Goal: Information Seeking & Learning: Learn about a topic

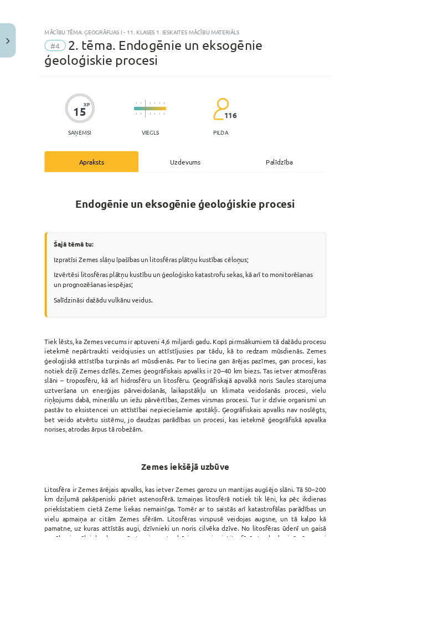
click at [261, 181] on div "Uzdevums" at bounding box center [222, 193] width 112 height 25
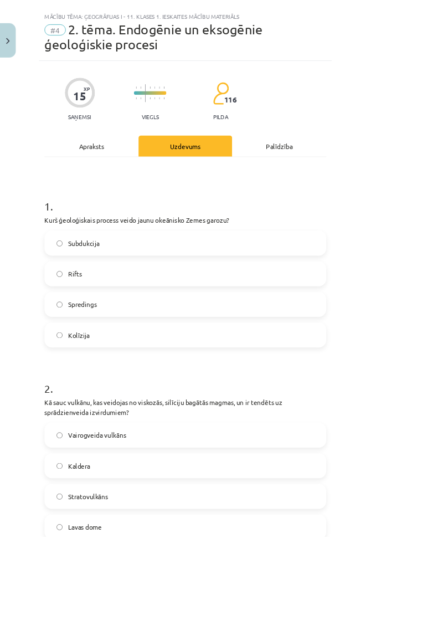
scroll to position [28, 0]
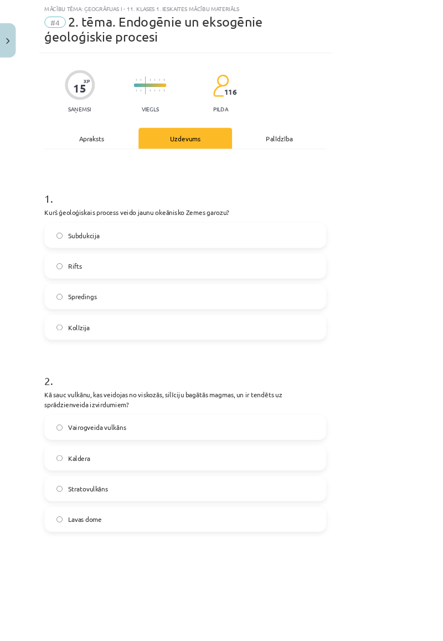
click at [163, 153] on div "Apraksts" at bounding box center [109, 165] width 112 height 25
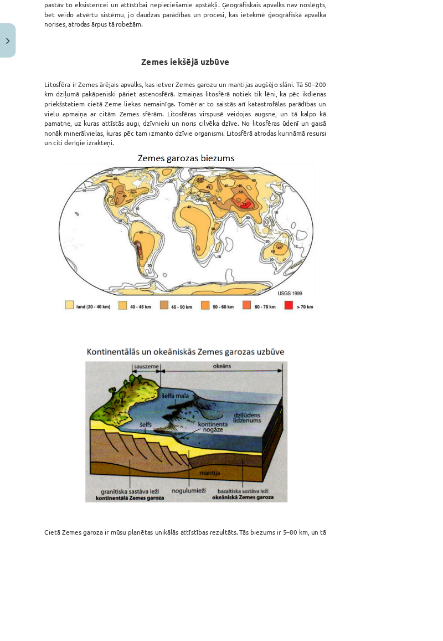
scroll to position [968, 0]
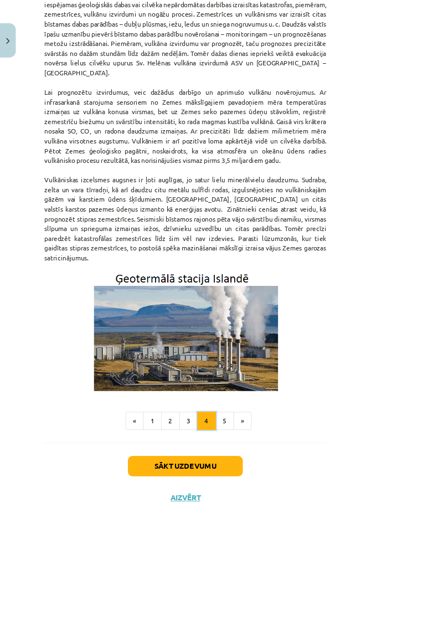
scroll to position [147, 0]
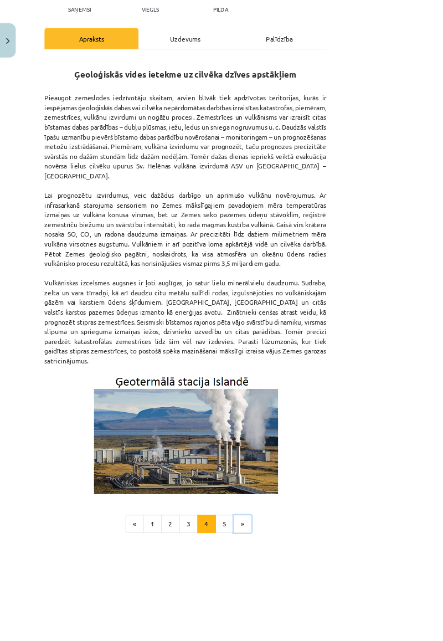
click at [301, 374] on button "»" at bounding box center [290, 626] width 22 height 22
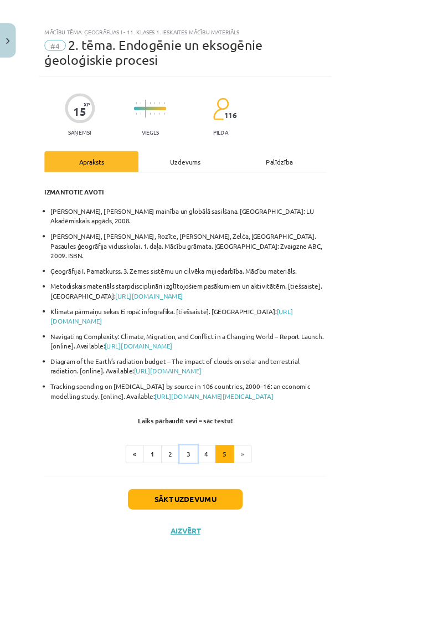
click at [237, 374] on button "3" at bounding box center [225, 543] width 22 height 22
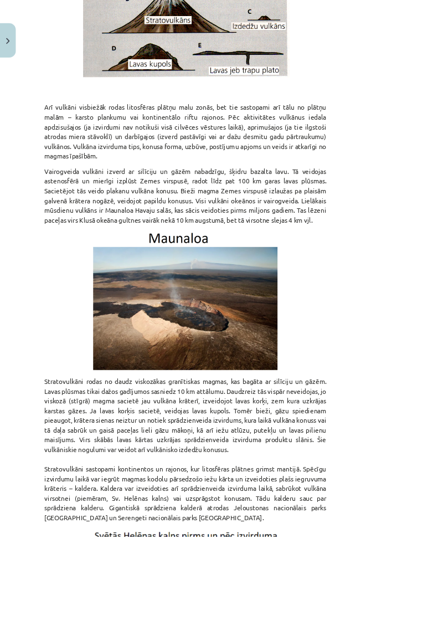
scroll to position [2005, 0]
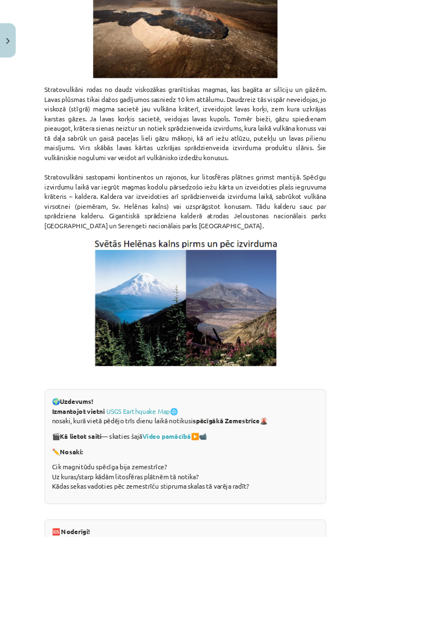
click at [187, 374] on link "USGS Earthquake Map" at bounding box center [165, 491] width 76 height 10
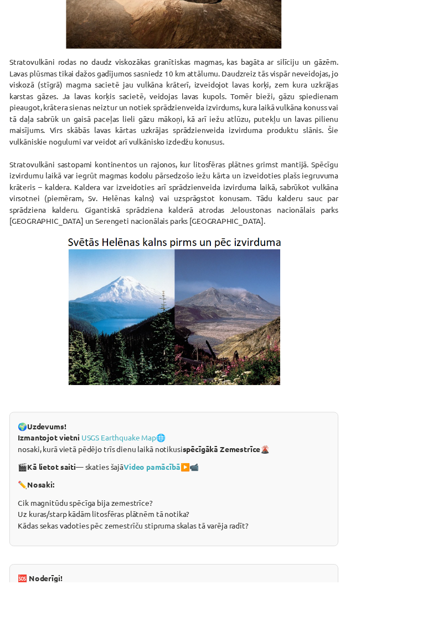
scroll to position [189, 0]
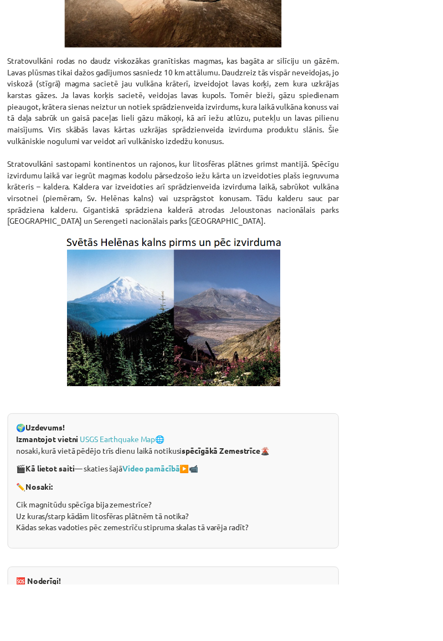
click at [287, 374] on link "šeit" at bounding box center [280, 649] width 14 height 10
click at [390, 103] on p "Stratovulkāni rodas no daudz viskozākas granītiskas magmas, kas bagāta ar silīc…" at bounding box center [221, 190] width 337 height 174
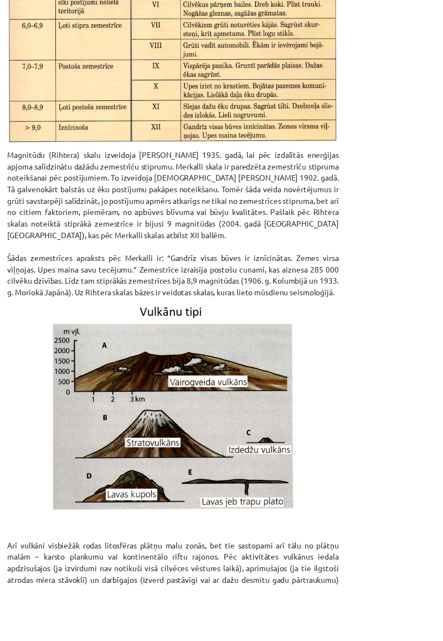
scroll to position [1183, 0]
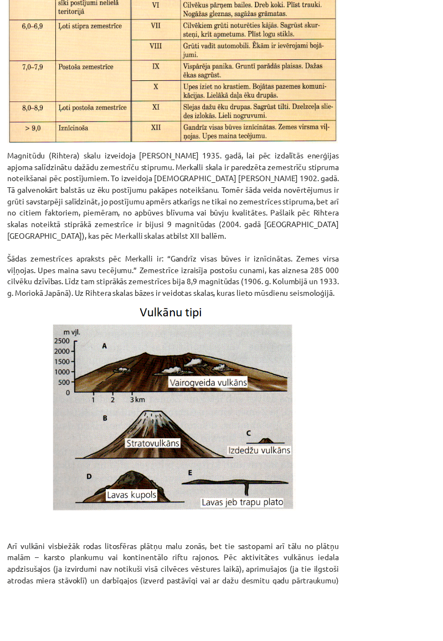
click at [390, 374] on p at bounding box center [221, 461] width 337 height 209
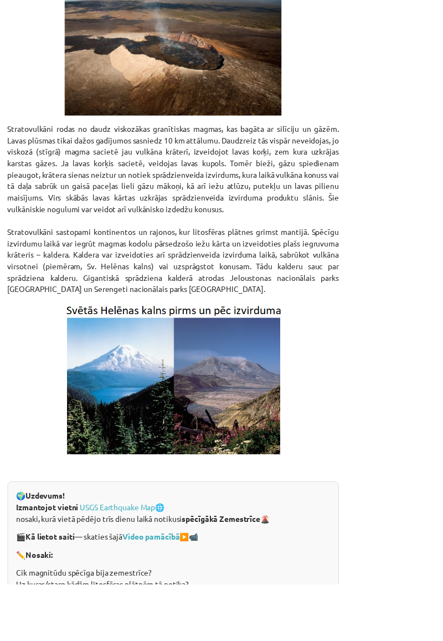
scroll to position [2005, 0]
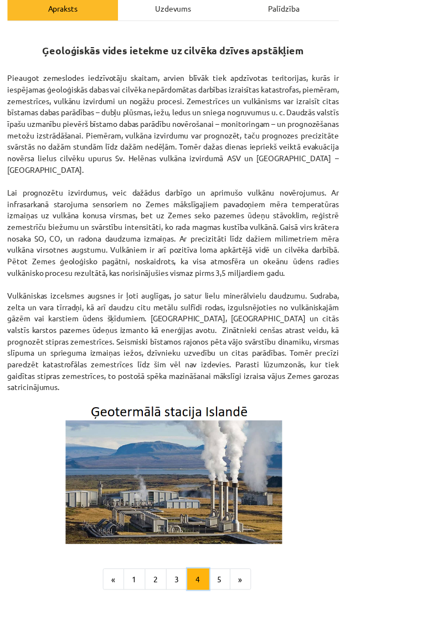
scroll to position [189, 0]
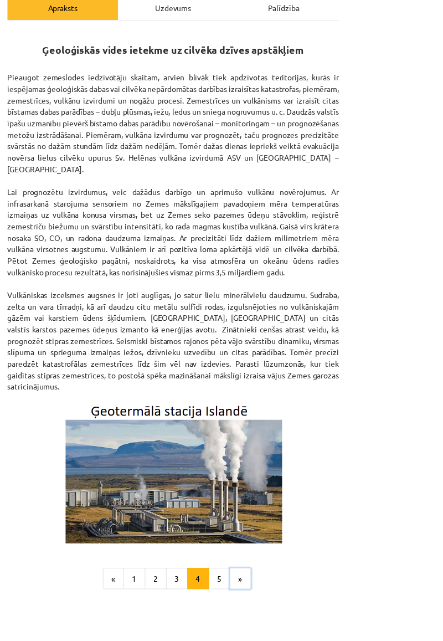
click at [301, 374] on button "»" at bounding box center [290, 626] width 22 height 22
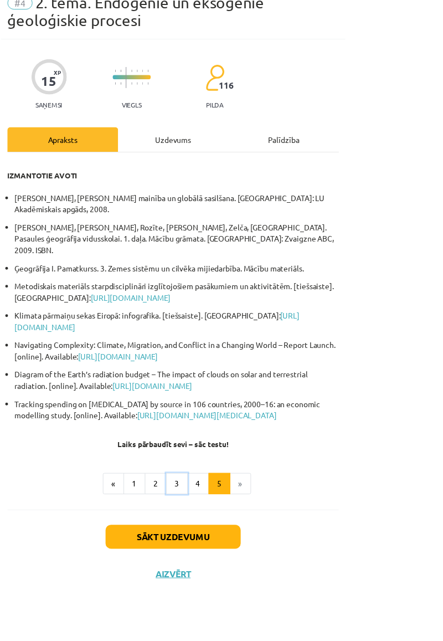
click at [237, 374] on button "3" at bounding box center [225, 543] width 22 height 22
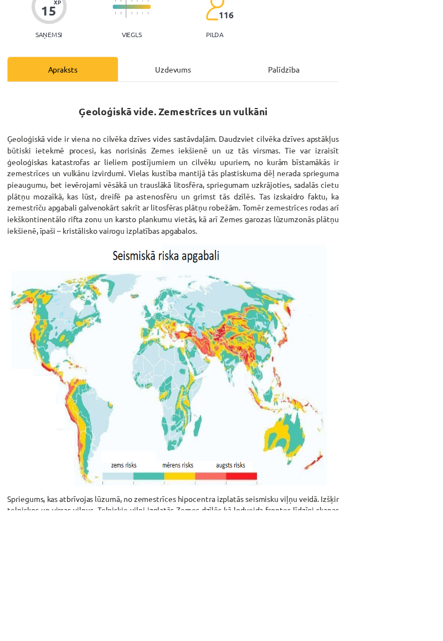
click at [372, 218] on h2 "Ģeoloģiskā vide. Zemestrīces un vulkāni" at bounding box center [221, 229] width 337 height 27
click at [278, 182] on div "Uzdevums" at bounding box center [222, 193] width 112 height 25
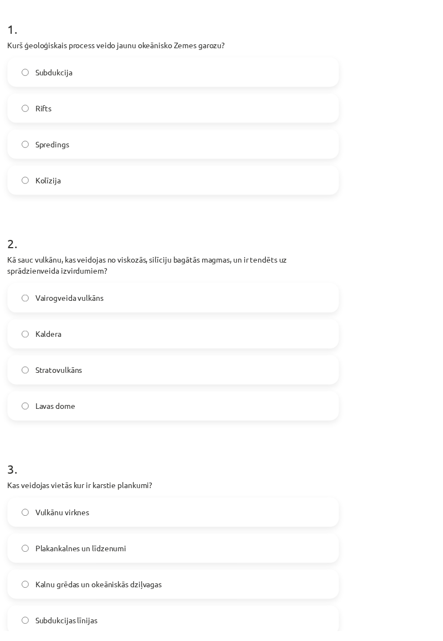
scroll to position [727, 0]
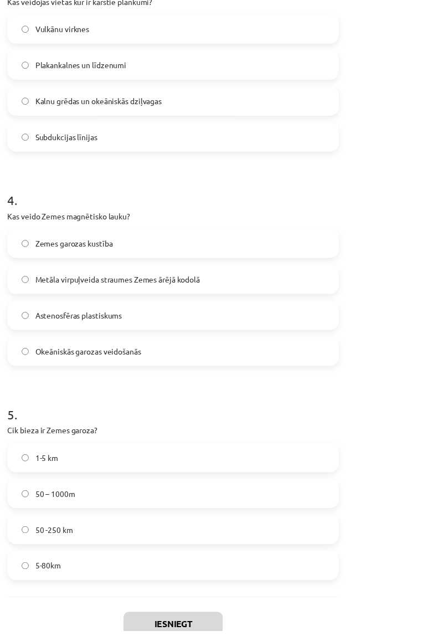
click at [372, 270] on label "Metāla virpuļveida straumes Zemes ārējā kodolā" at bounding box center [221, 284] width 335 height 28
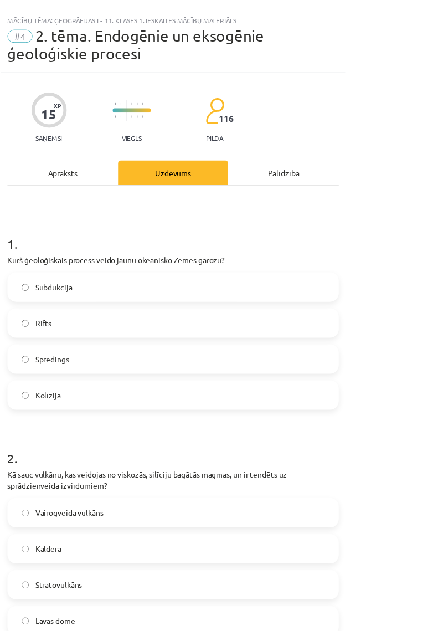
scroll to position [0, 0]
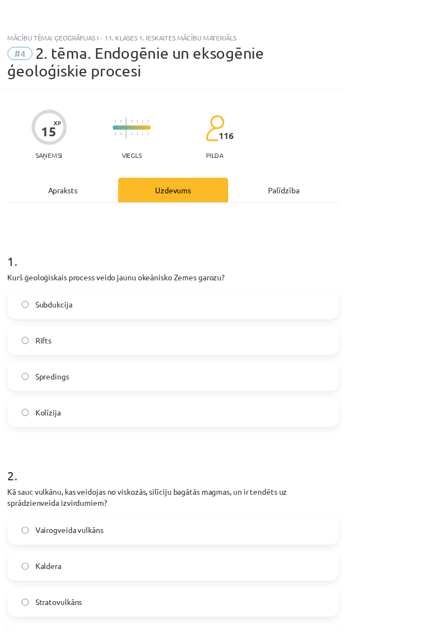
click at [152, 181] on div "Apraksts" at bounding box center [109, 193] width 112 height 25
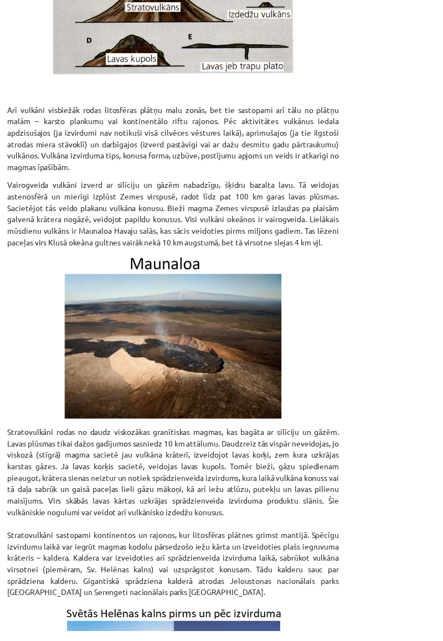
scroll to position [2005, 0]
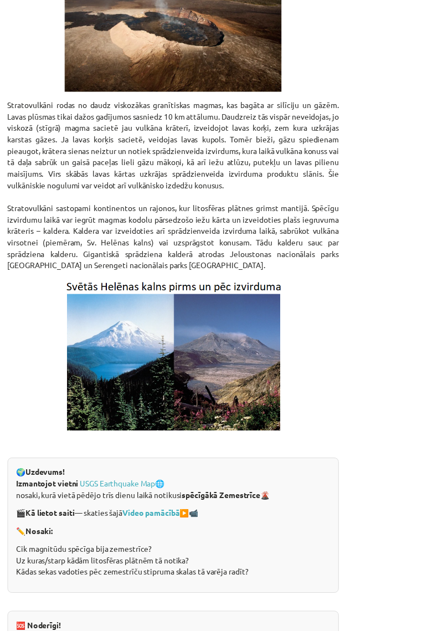
click at [390, 282] on p at bounding box center [221, 361] width 337 height 158
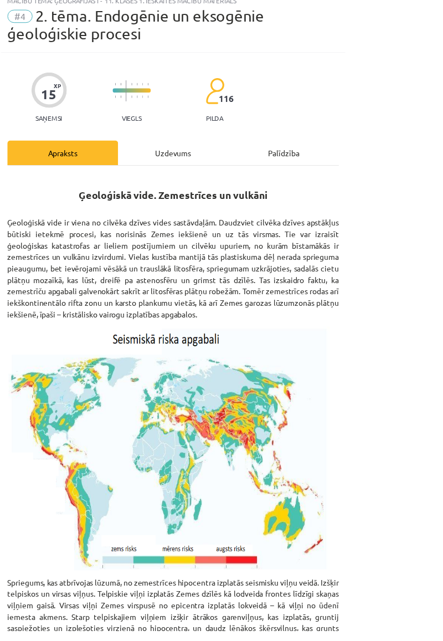
scroll to position [0, 0]
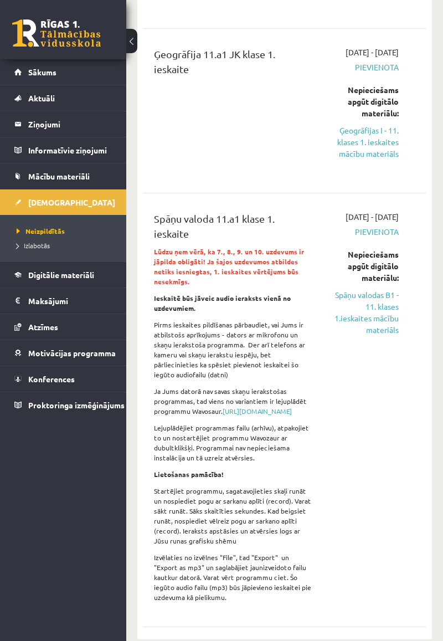
scroll to position [521, 0]
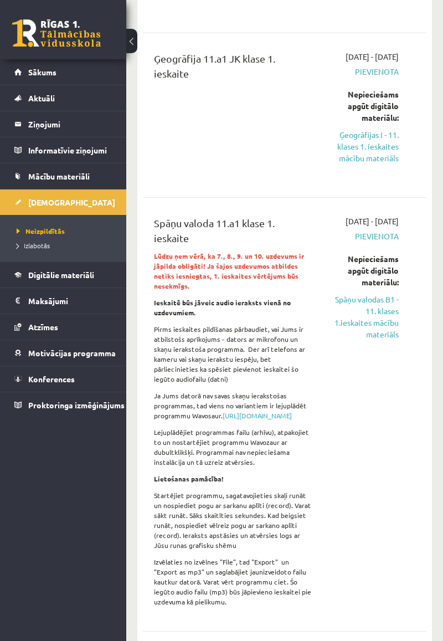
click at [384, 164] on link "Ģeogrāfijas I - 11. klases 1. ieskaites mācību materiāls" at bounding box center [363, 146] width 70 height 35
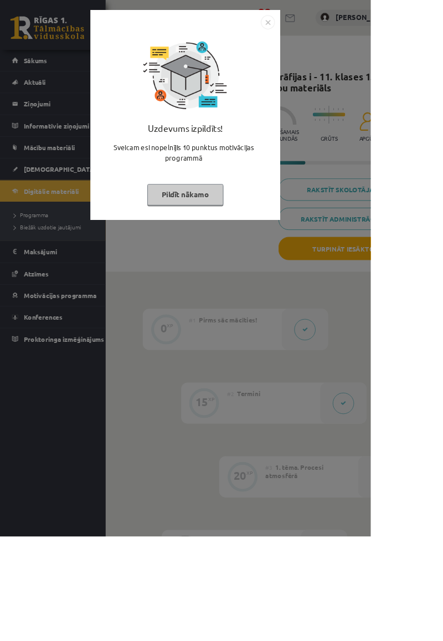
click at [328, 32] on img "Close" at bounding box center [320, 26] width 17 height 17
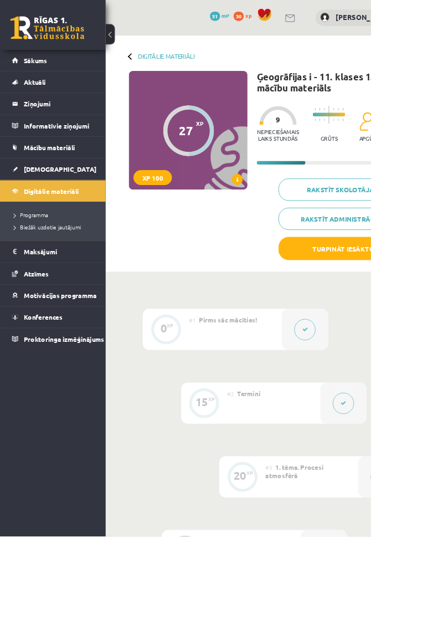
click at [56, 86] on link "Aktuāli" at bounding box center [63, 97] width 98 height 25
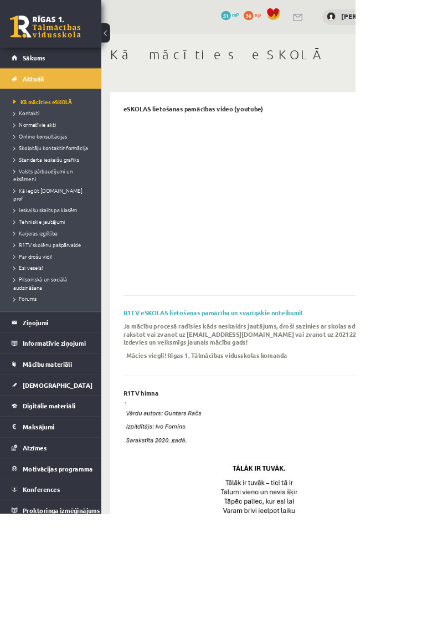
click at [40, 80] on link "Sākums" at bounding box center [63, 71] width 98 height 25
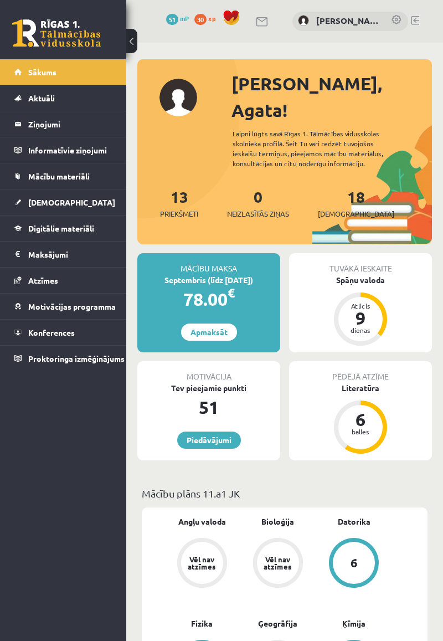
click at [395, 274] on div "Spāņu valoda" at bounding box center [360, 280] width 143 height 12
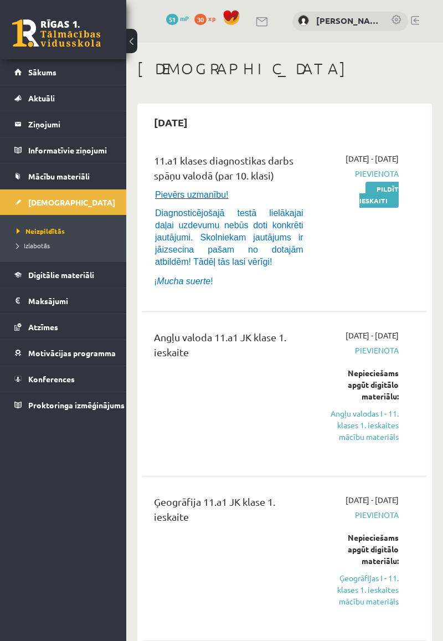
click at [34, 246] on span "Izlabotās" at bounding box center [33, 245] width 33 height 9
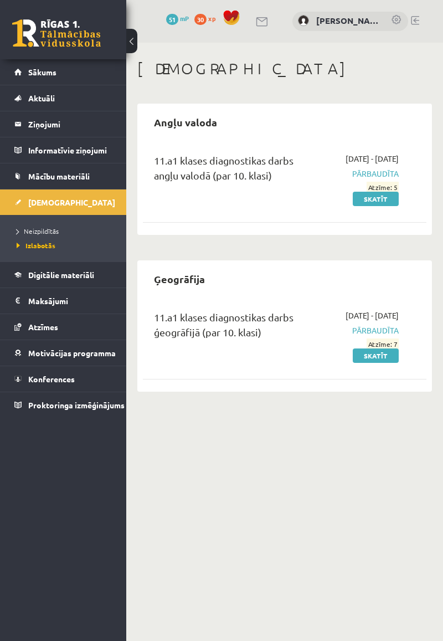
click at [64, 76] on link "Sākums" at bounding box center [63, 71] width 98 height 25
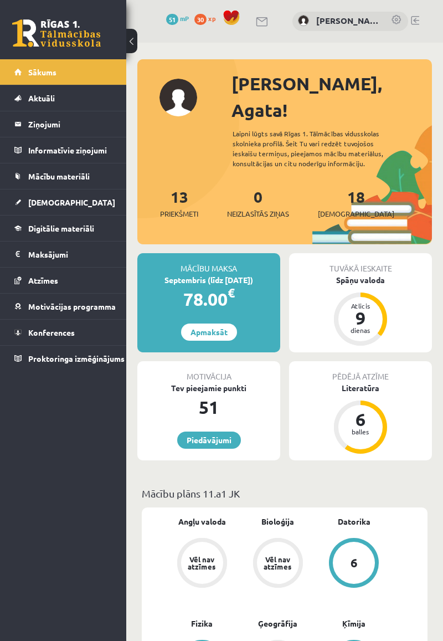
click at [379, 274] on div "Spāņu valoda" at bounding box center [360, 280] width 143 height 12
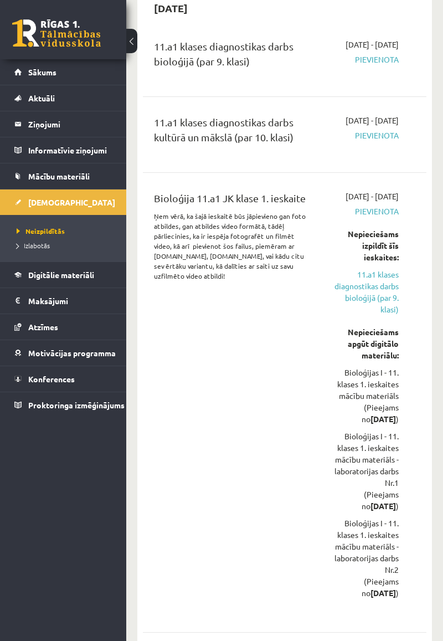
scroll to position [1123, 0]
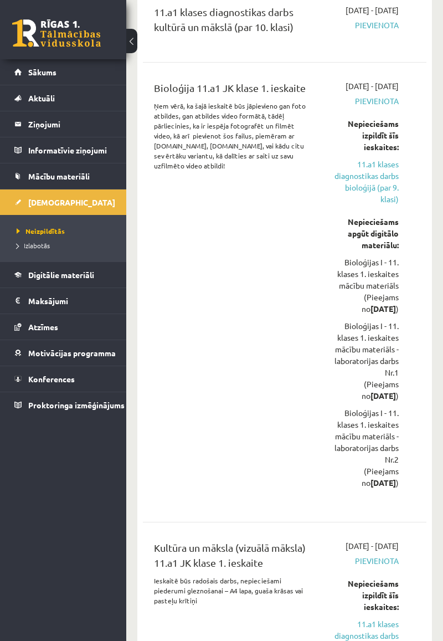
click at [393, 205] on link "11.a1 klases diagnostikas darbs bioloģijā (par 9. klasi)" at bounding box center [363, 181] width 70 height 47
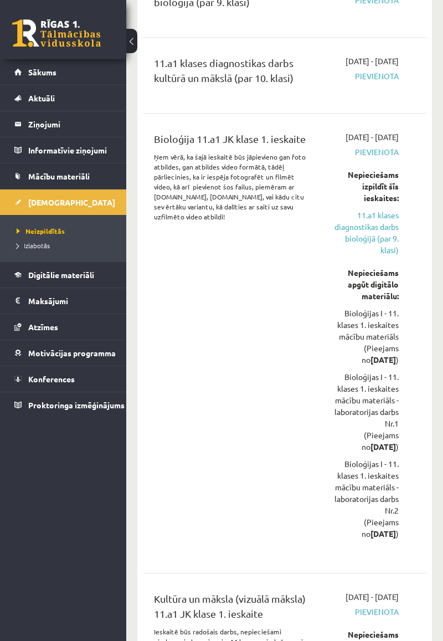
click at [392, 256] on link "11.a1 klases diagnostikas darbs bioloģijā (par 9. klasi)" at bounding box center [363, 232] width 70 height 47
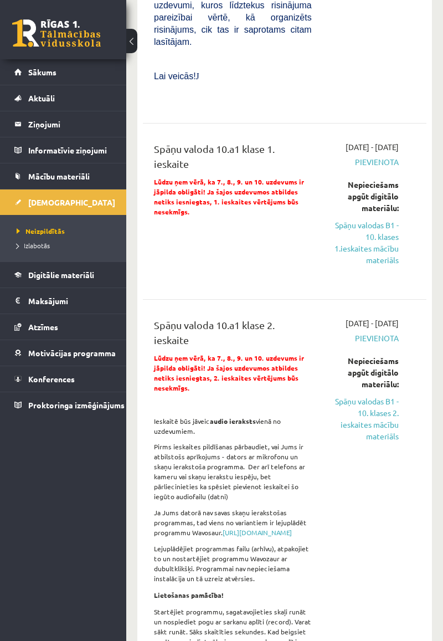
scroll to position [3835, 0]
click at [384, 266] on link "Spāņu valodas B1 - 10. klases 1.ieskaites mācību materiāls" at bounding box center [363, 243] width 70 height 47
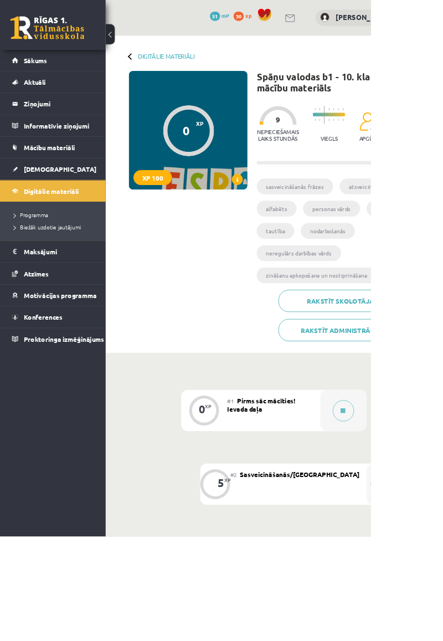
click at [418, 485] on button at bounding box center [410, 490] width 25 height 25
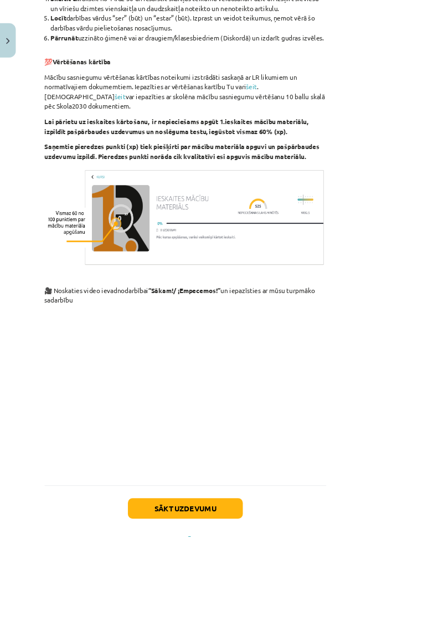
scroll to position [706, 0]
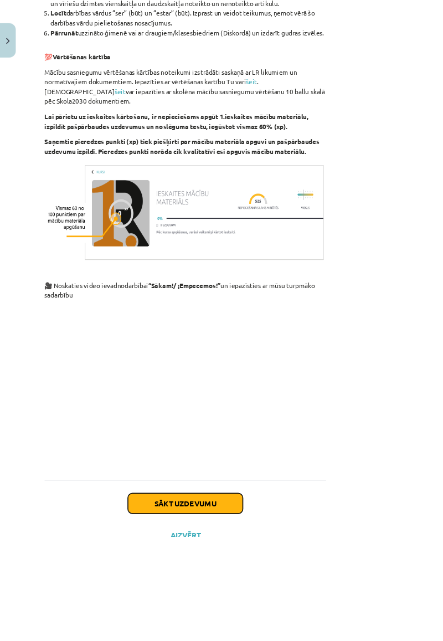
click at [245, 599] on button "Sākt uzdevumu" at bounding box center [221, 601] width 137 height 24
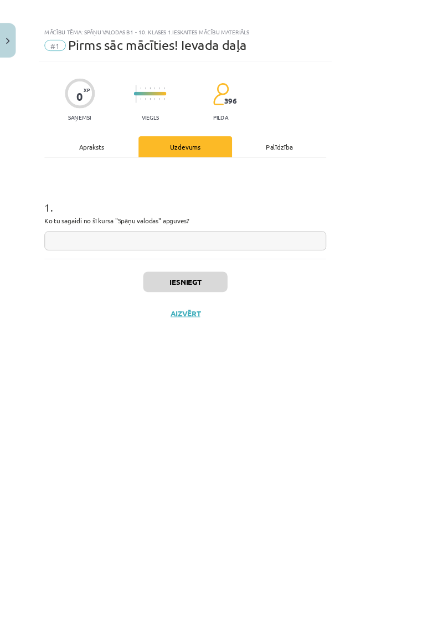
scroll to position [0, 0]
click at [250, 289] on input "text" at bounding box center [221, 287] width 337 height 23
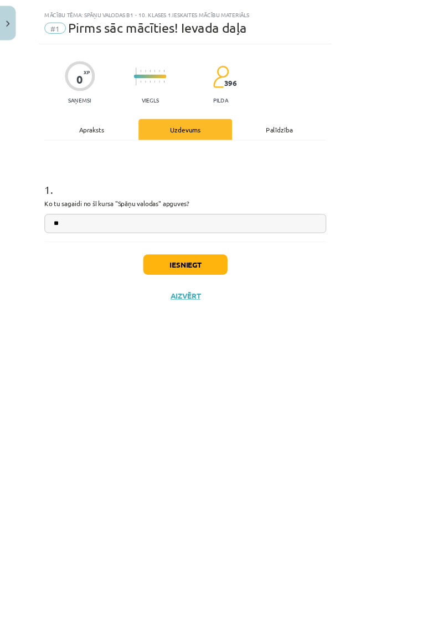
type input "*"
type input "**********"
click at [272, 342] on button "Iesniegt" at bounding box center [221, 337] width 101 height 24
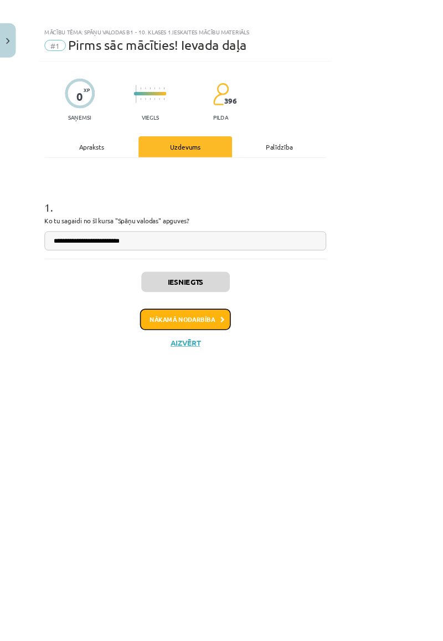
click at [276, 380] on button "Nākamā nodarbība" at bounding box center [221, 381] width 109 height 25
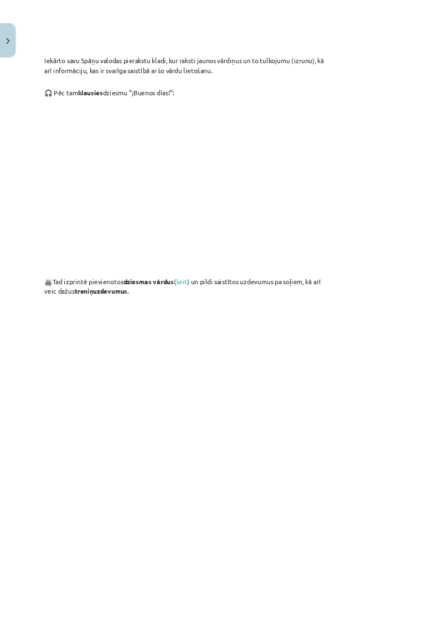
scroll to position [666, 0]
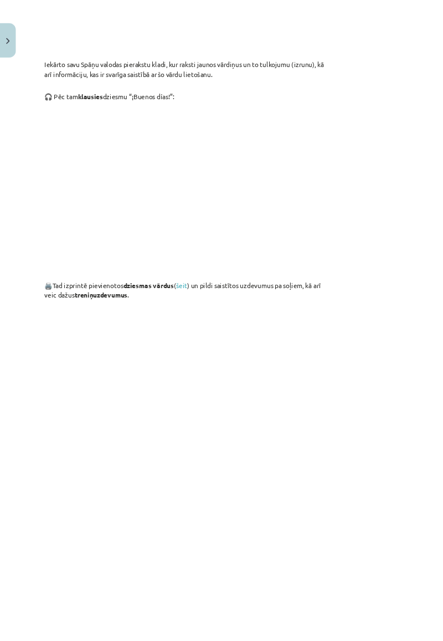
click at [224, 346] on link "šeit" at bounding box center [216, 341] width 13 height 10
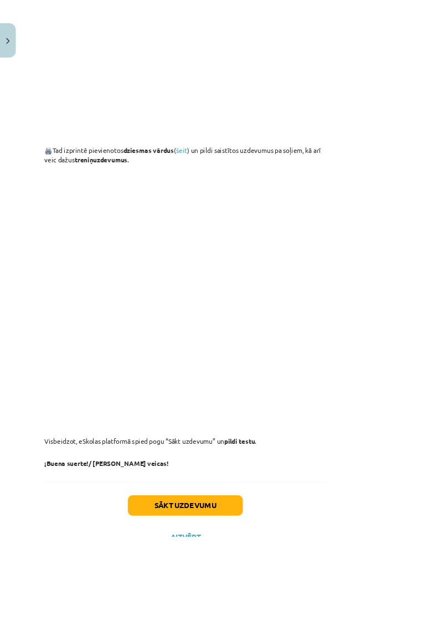
scroll to position [914, 0]
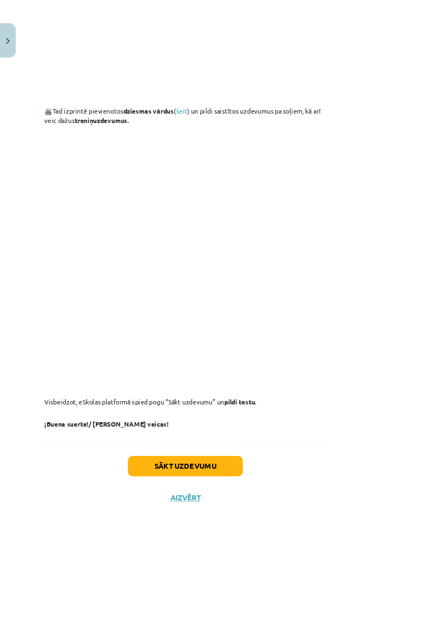
click at [443, 393] on div "Mācību tēma: Spāņu valodas b1 - 10. klases 1.ieskaites mācību materiāls #2 Sasv…" at bounding box center [221, 320] width 443 height 641
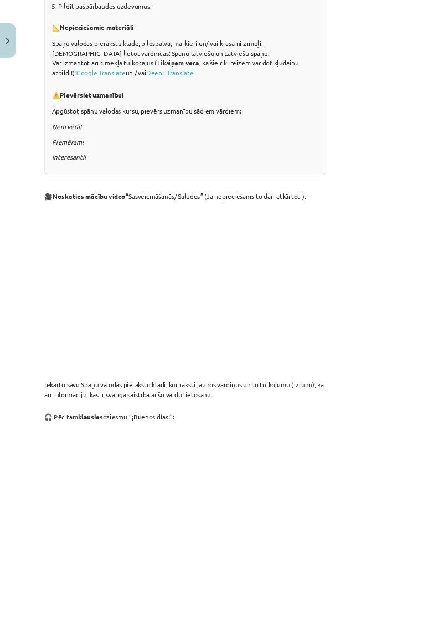
scroll to position [268, 0]
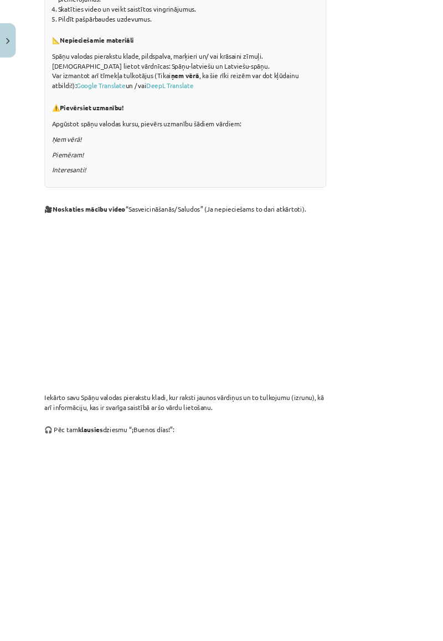
click at [443, 317] on div "Mācību tēma: Spāņu valodas b1 - 10. klases 1.ieskaites mācību materiāls #2 Sasv…" at bounding box center [221, 320] width 443 height 641
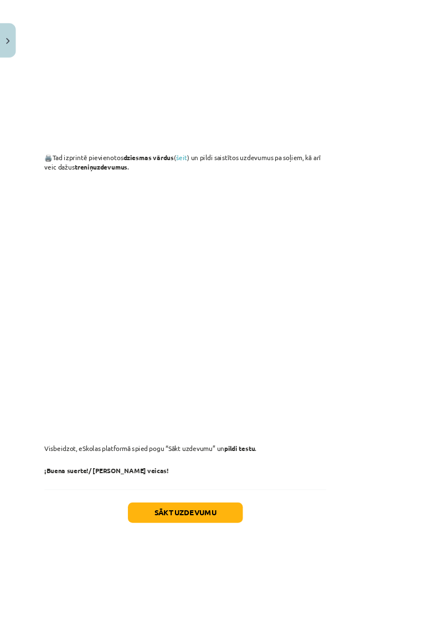
scroll to position [914, 0]
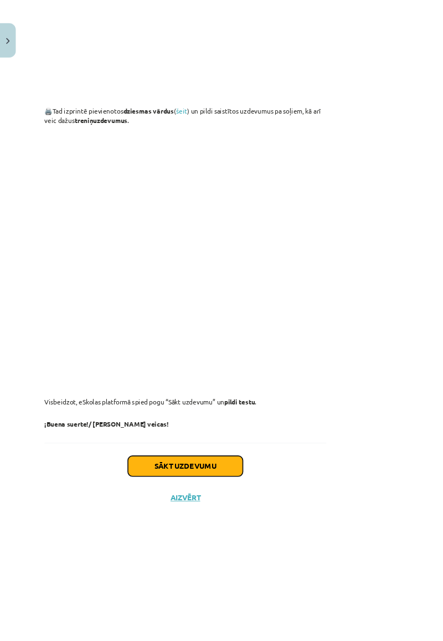
click at [290, 569] on button "Sākt uzdevumu" at bounding box center [221, 556] width 137 height 24
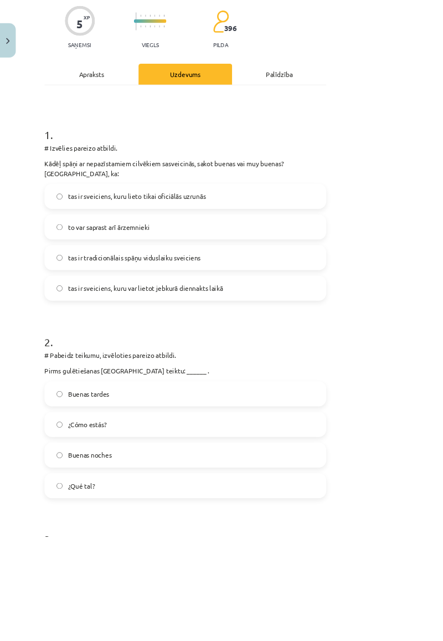
scroll to position [88, 0]
click at [140, 530] on label "Buenas noches" at bounding box center [221, 543] width 335 height 28
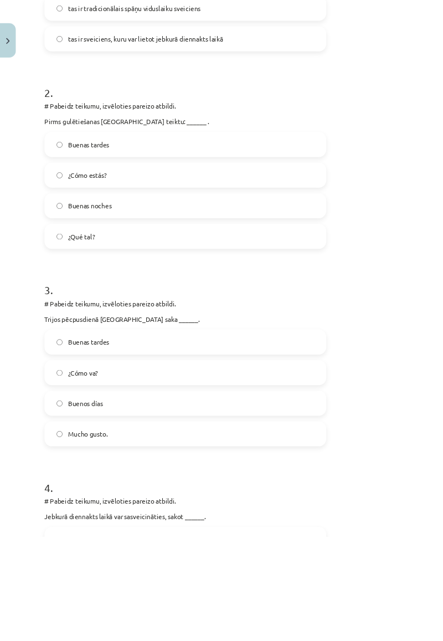
scroll to position [385, 0]
click at [167, 467] on label "Buenos días" at bounding box center [221, 481] width 335 height 28
click at [183, 401] on label "Buenas tardes" at bounding box center [221, 408] width 335 height 28
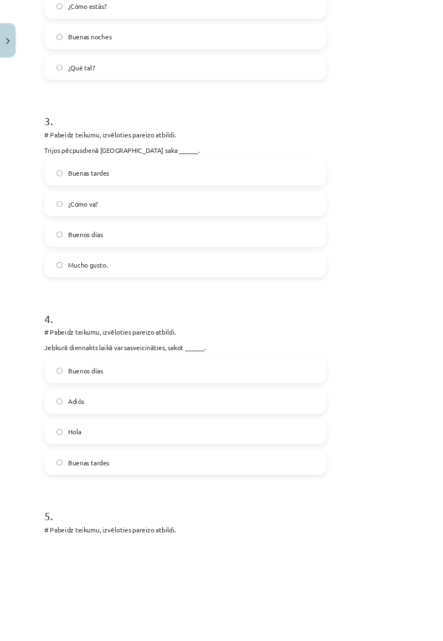
scroll to position [586, 0]
click at [166, 502] on label "Hola" at bounding box center [221, 516] width 335 height 28
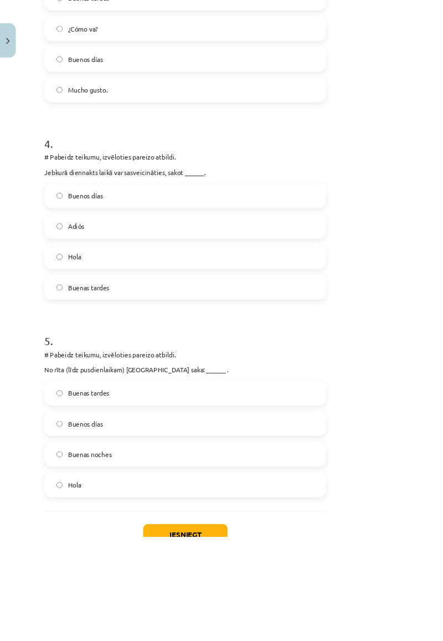
scroll to position [796, 0]
click at [158, 492] on label "Buenos días" at bounding box center [221, 506] width 335 height 28
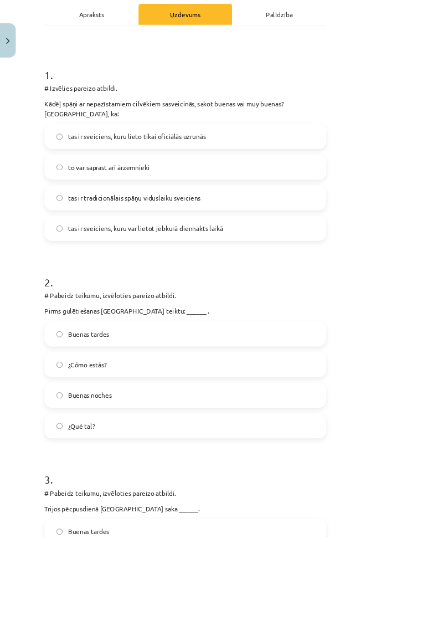
scroll to position [0, 0]
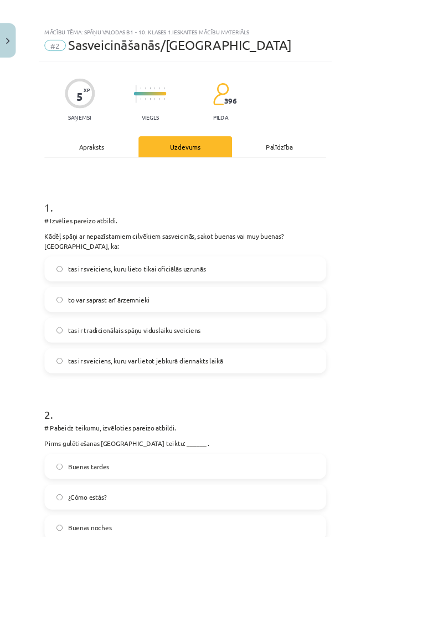
click at [258, 425] on span "tas ir sveiciens, kuru var lietot jebkurā diennakts laikā" at bounding box center [173, 431] width 185 height 12
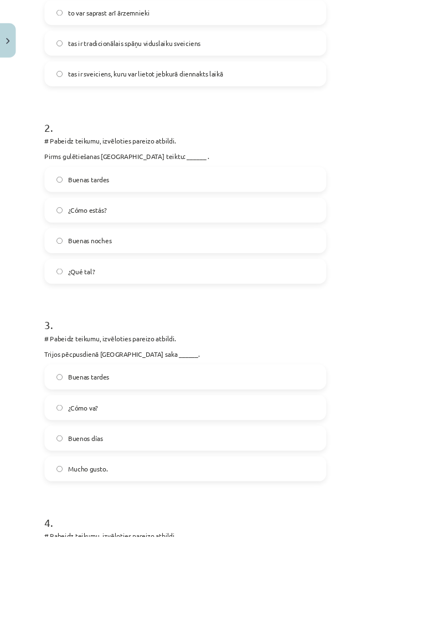
scroll to position [819, 0]
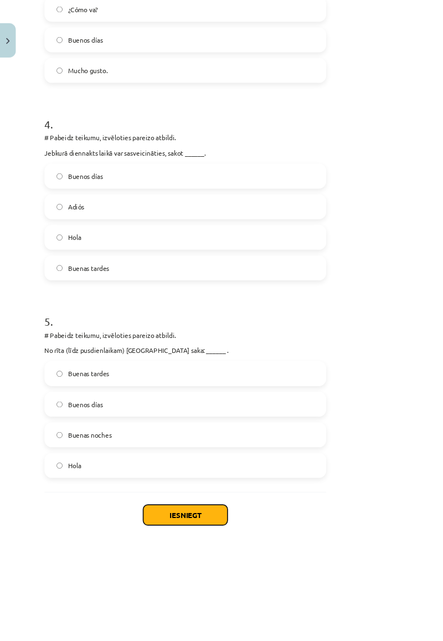
click at [272, 605] on button "Iesniegt" at bounding box center [221, 615] width 101 height 24
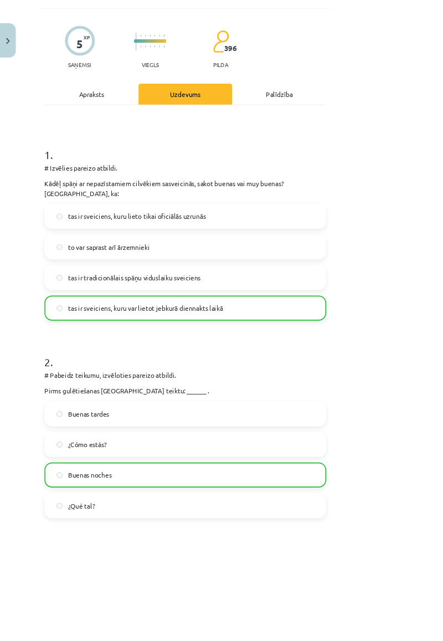
scroll to position [66, 0]
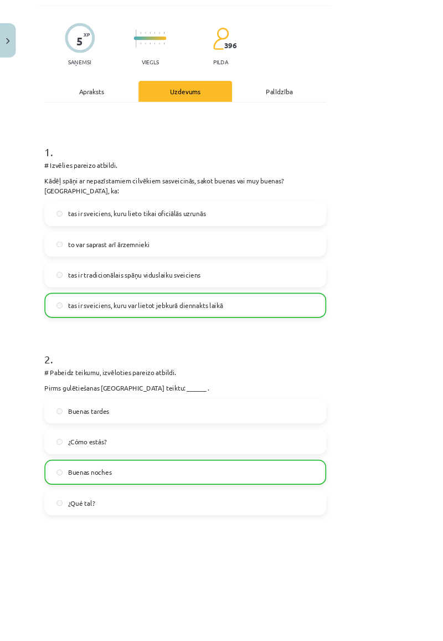
click at [275, 247] on label "tas ir sveiciens, kuru lieto tikai oficiālās uzrunās" at bounding box center [221, 255] width 335 height 28
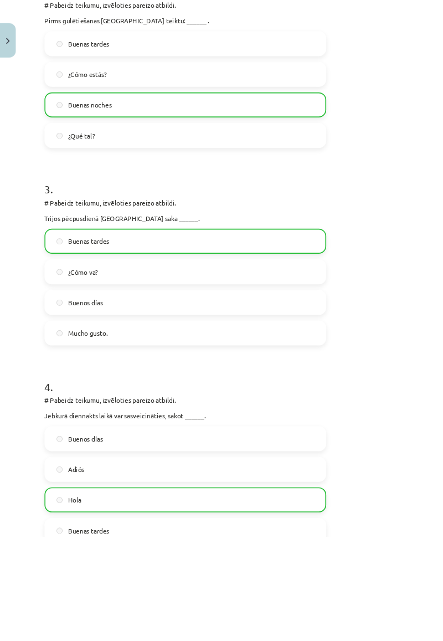
scroll to position [506, 0]
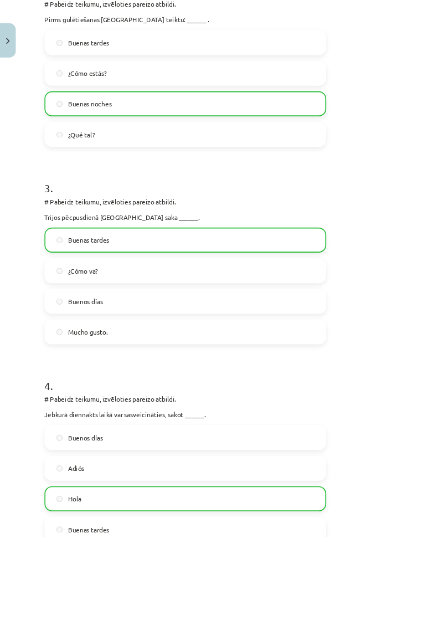
click at [194, 278] on label "Buenas tardes" at bounding box center [221, 287] width 335 height 28
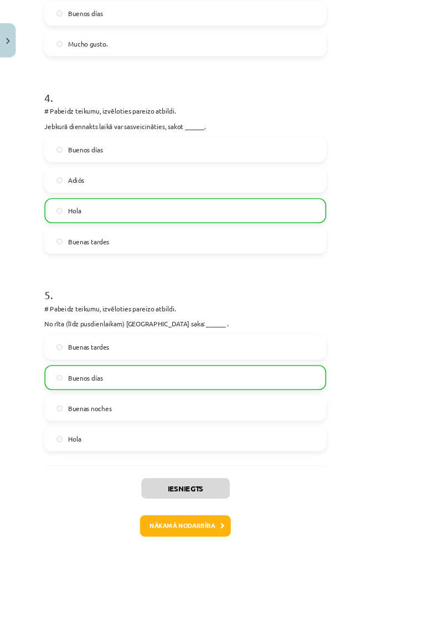
scroll to position [850, 0]
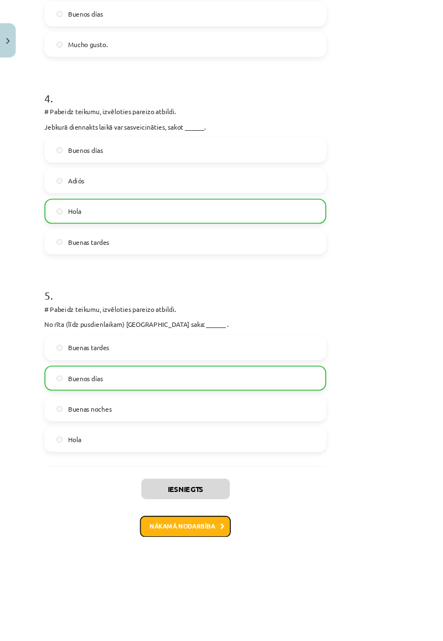
click at [276, 616] on button "Nākamā nodarbība" at bounding box center [221, 628] width 109 height 25
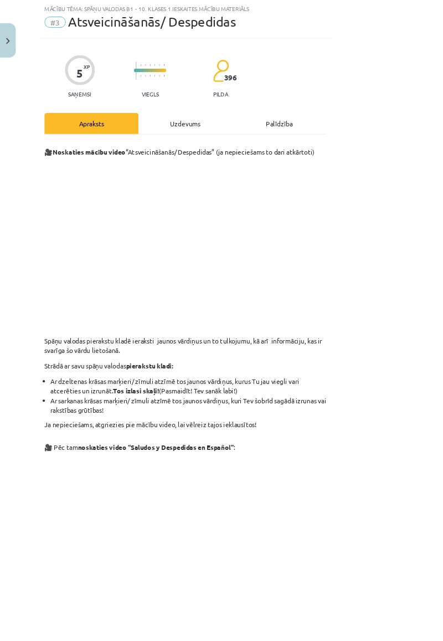
scroll to position [0, 0]
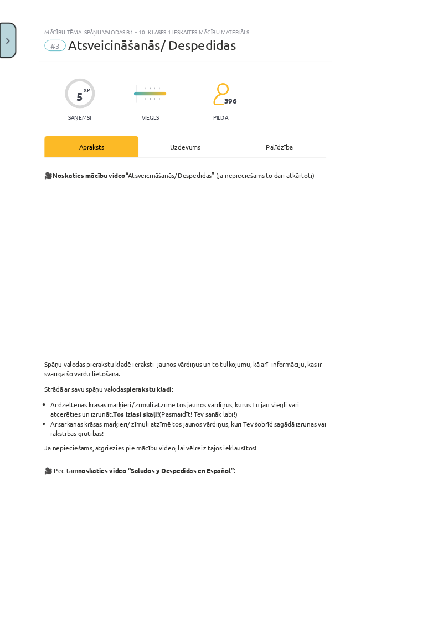
click at [17, 54] on button "Close" at bounding box center [9, 48] width 19 height 41
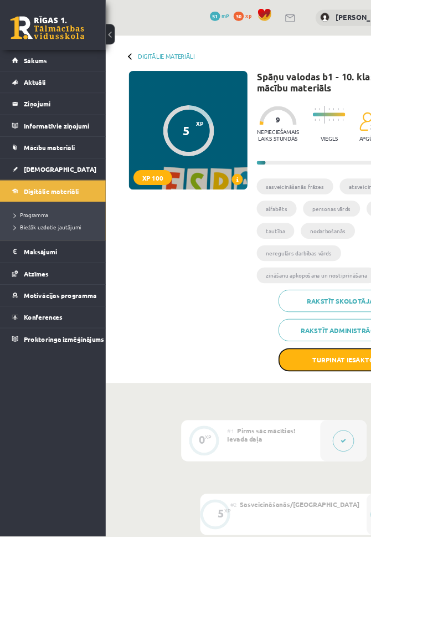
click at [443, 433] on button "Turpināt iesākto" at bounding box center [410, 430] width 155 height 28
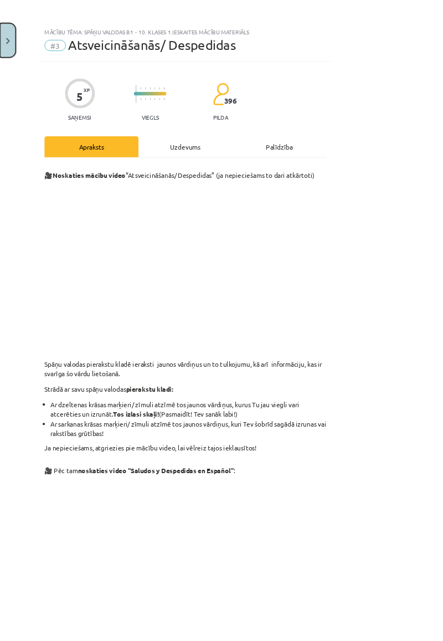
click at [17, 55] on button "Close" at bounding box center [9, 48] width 19 height 41
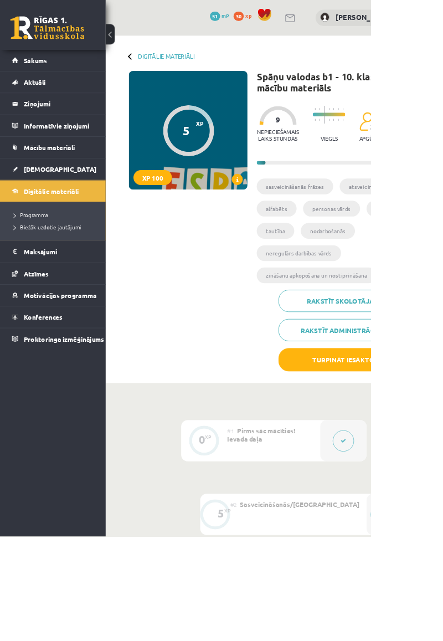
click at [419, 518] on button at bounding box center [410, 526] width 25 height 25
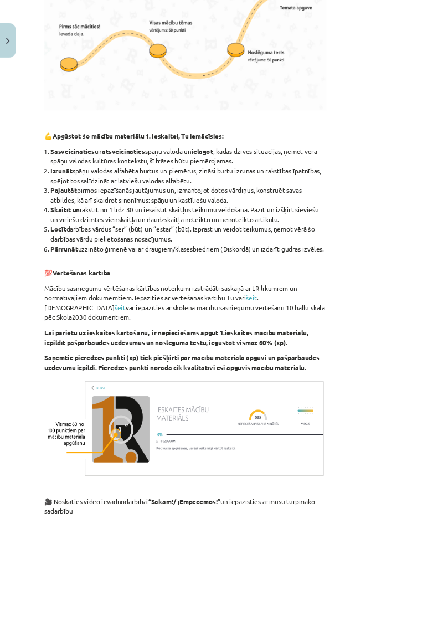
scroll to position [741, 0]
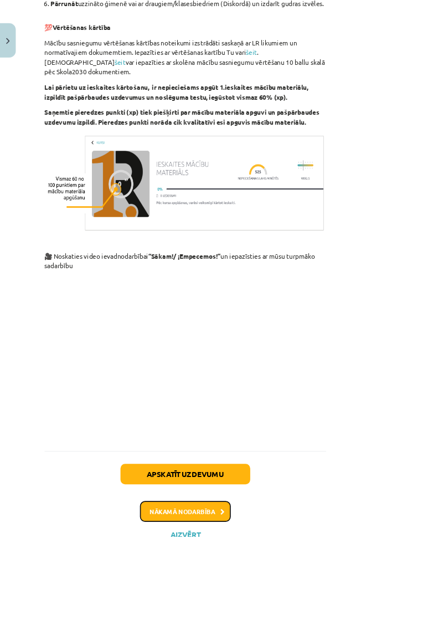
click at [276, 613] on button "Nākamā nodarbība" at bounding box center [221, 611] width 109 height 25
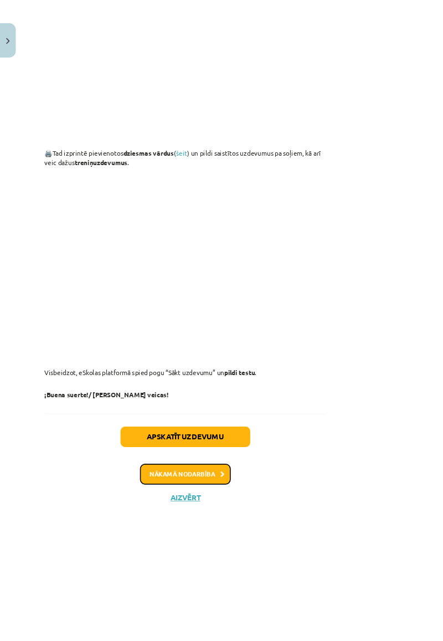
scroll to position [830, 0]
click at [269, 570] on icon at bounding box center [266, 566] width 5 height 7
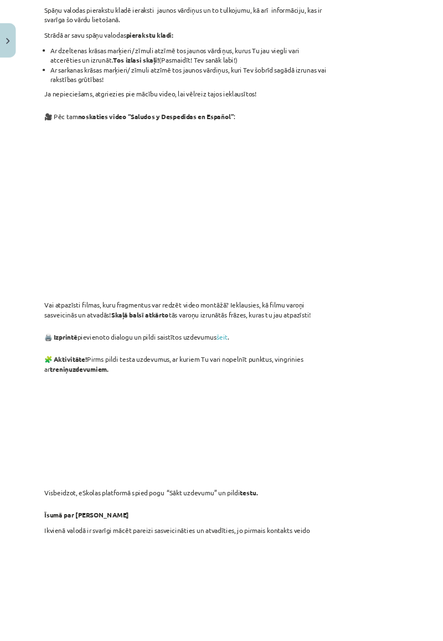
scroll to position [424, 0]
click at [264, 406] on link "šeit" at bounding box center [265, 401] width 13 height 10
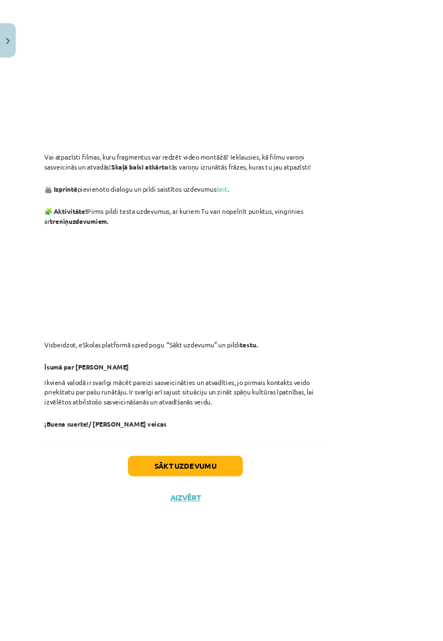
scroll to position [621, 0]
click at [290, 569] on button "Sākt uzdevumu" at bounding box center [221, 556] width 137 height 24
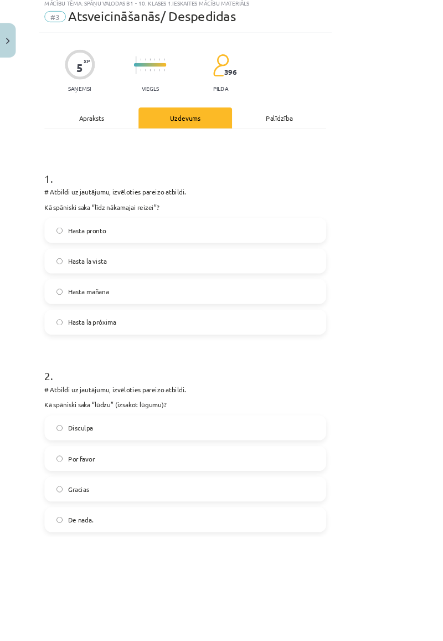
scroll to position [28, 0]
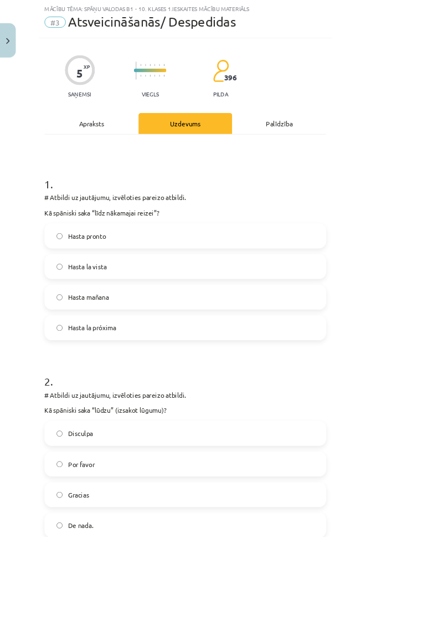
click at [184, 403] on label "Hasta la próxima" at bounding box center [221, 392] width 335 height 28
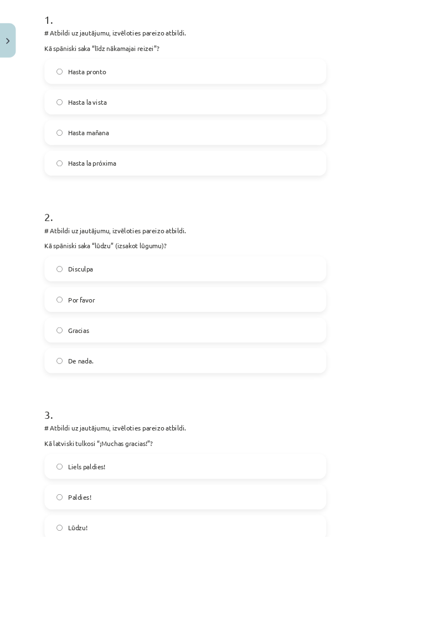
scroll to position [227, 0]
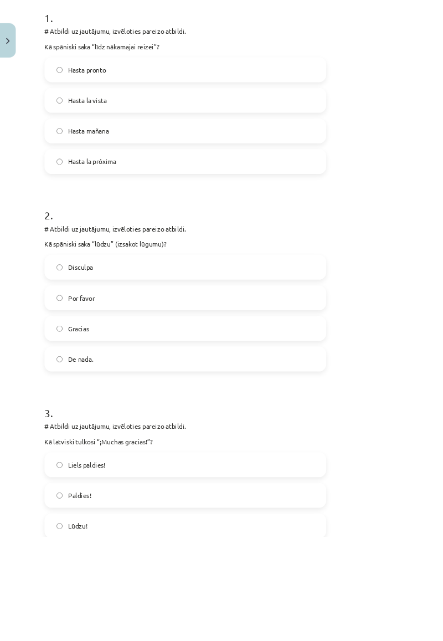
click at [169, 367] on label "Por favor" at bounding box center [221, 356] width 335 height 28
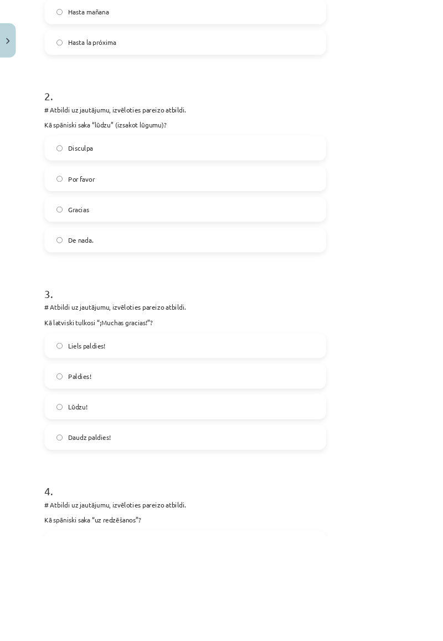
scroll to position [367, 0]
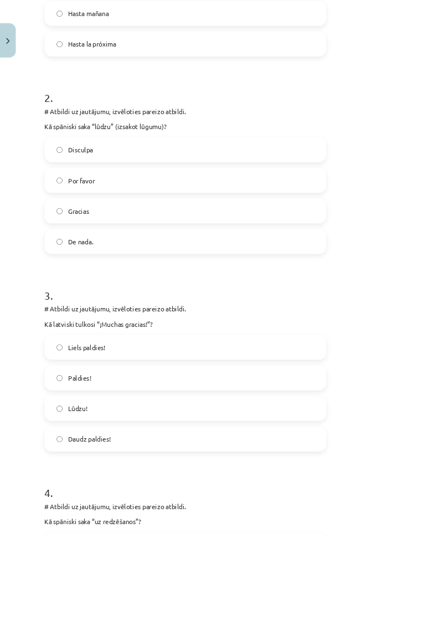
click at [137, 419] on label "Liels paldies!" at bounding box center [221, 415] width 335 height 28
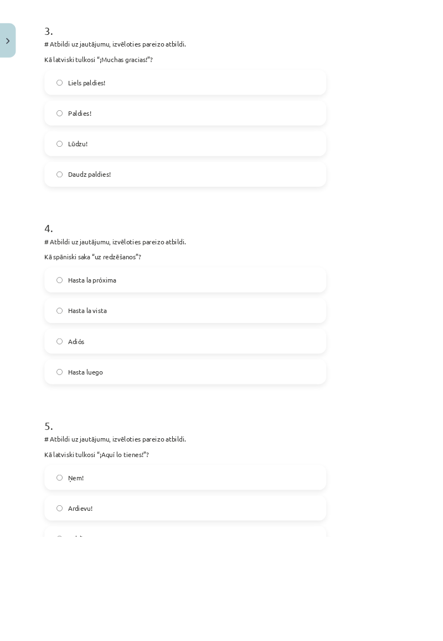
scroll to position [683, 0]
click at [179, 451] on label "Hasta luego" at bounding box center [221, 444] width 335 height 28
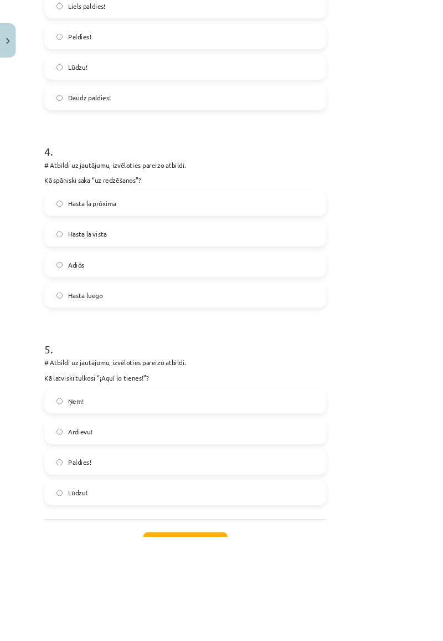
scroll to position [819, 0]
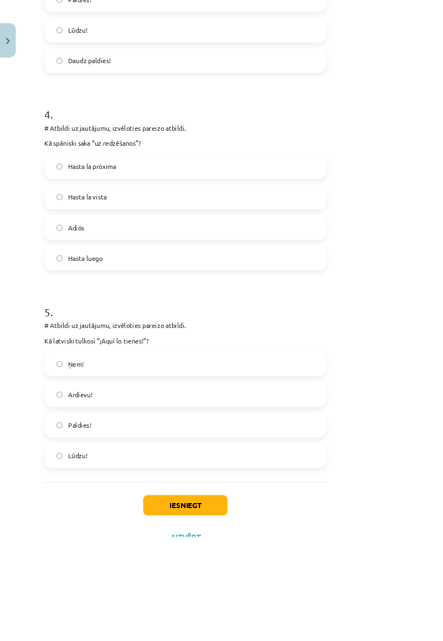
click at [310, 423] on label "Ņem!" at bounding box center [221, 435] width 335 height 28
click at [272, 599] on button "Iesniegt" at bounding box center [221, 604] width 101 height 24
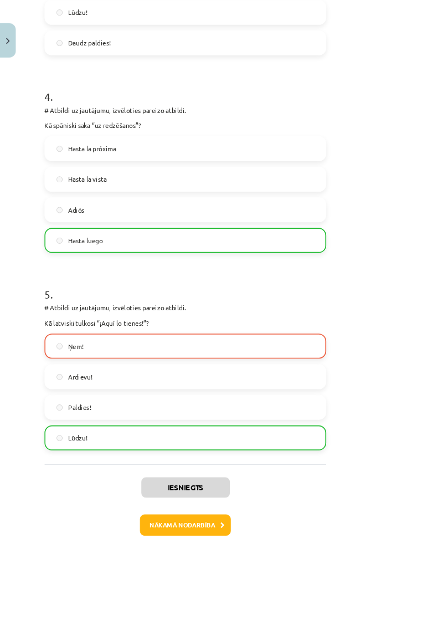
scroll to position [853, 0]
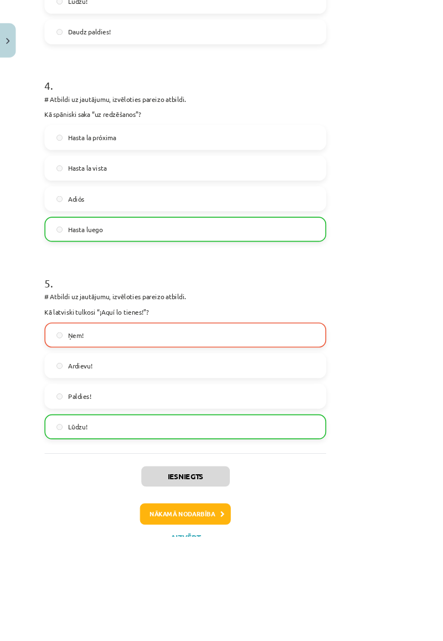
click at [390, 314] on h1 "5 ." at bounding box center [221, 328] width 337 height 34
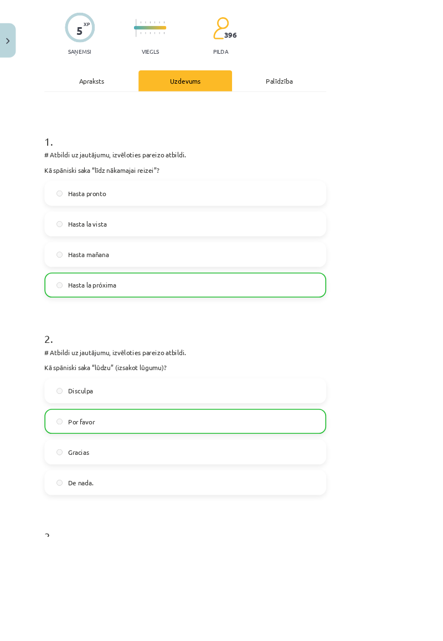
scroll to position [79, 0]
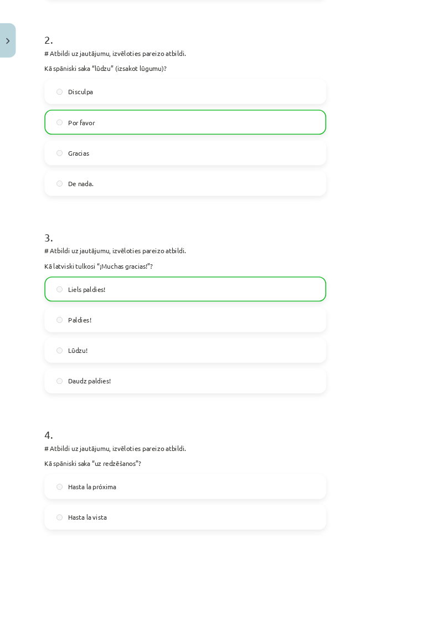
scroll to position [0, 0]
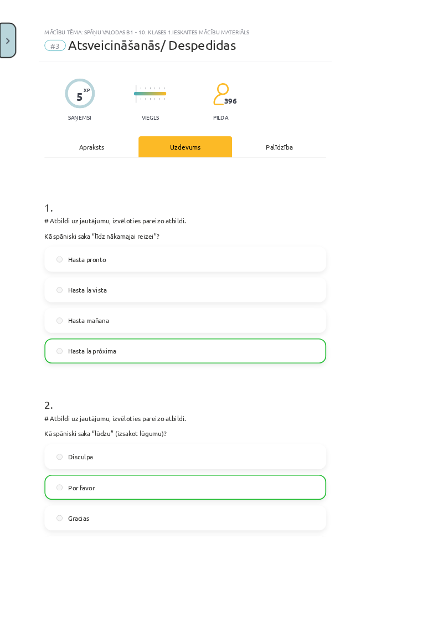
click at [8, 56] on button "Close" at bounding box center [9, 48] width 19 height 41
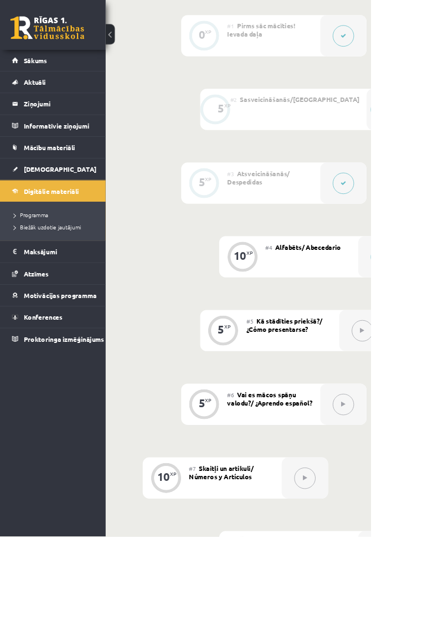
scroll to position [465, 0]
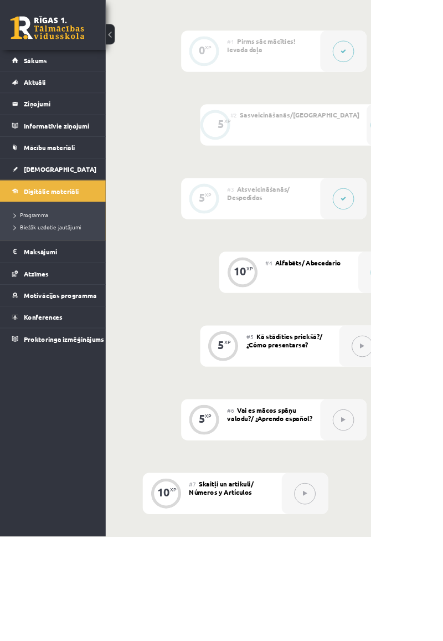
click at [407, 246] on button at bounding box center [410, 237] width 25 height 25
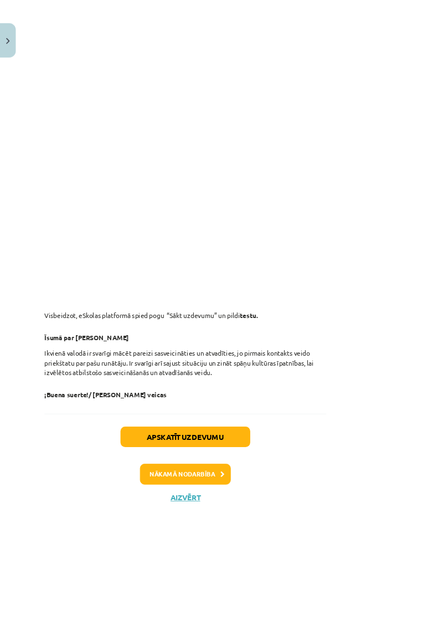
scroll to position [937, 0]
click at [299, 534] on button "Apskatīt uzdevumu" at bounding box center [221, 522] width 155 height 24
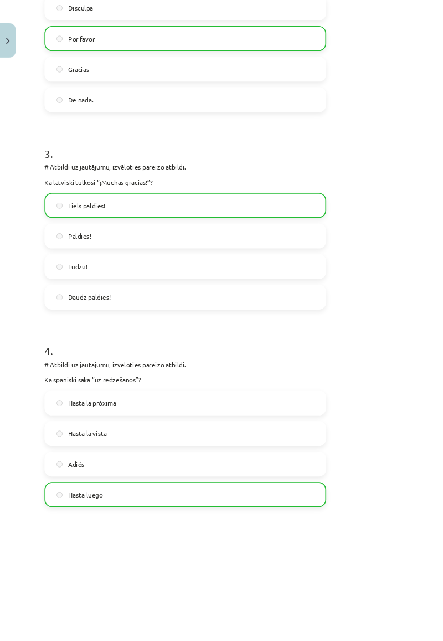
scroll to position [853, 0]
